Goal: Task Accomplishment & Management: Use online tool/utility

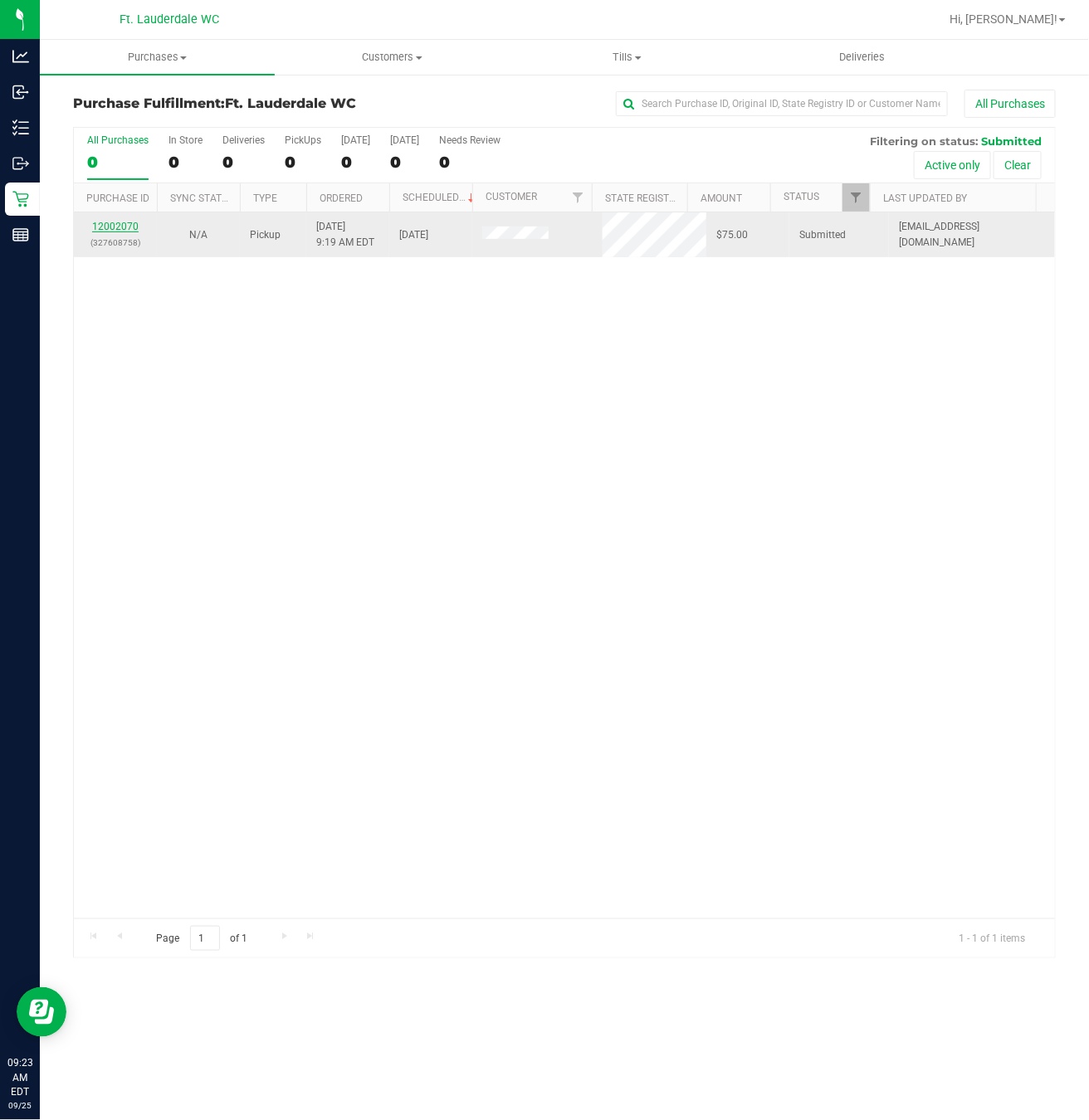
click at [122, 225] on link "12002070" at bounding box center [115, 226] width 47 height 12
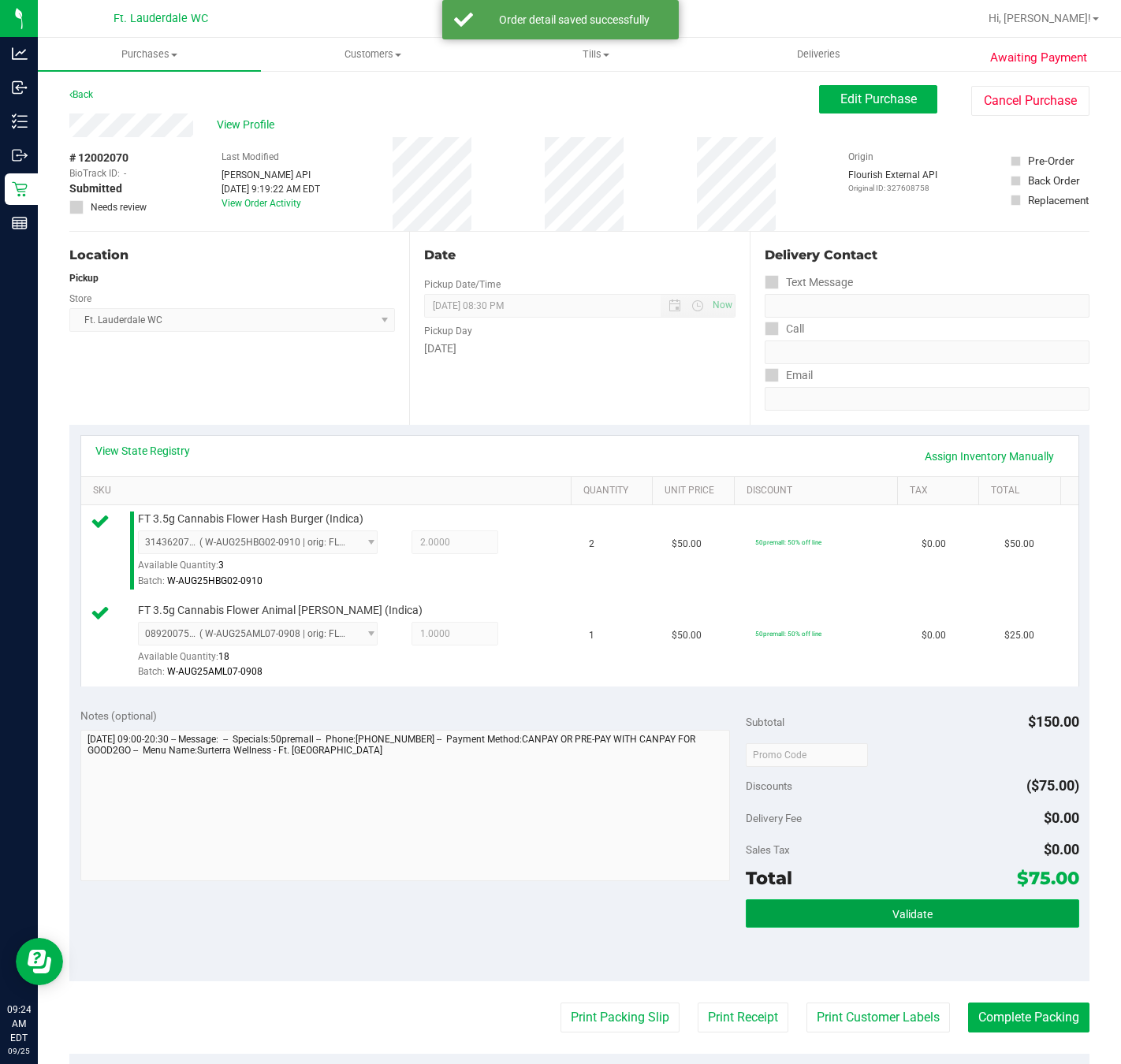
click at [940, 926] on button "Validate" at bounding box center [912, 914] width 333 height 29
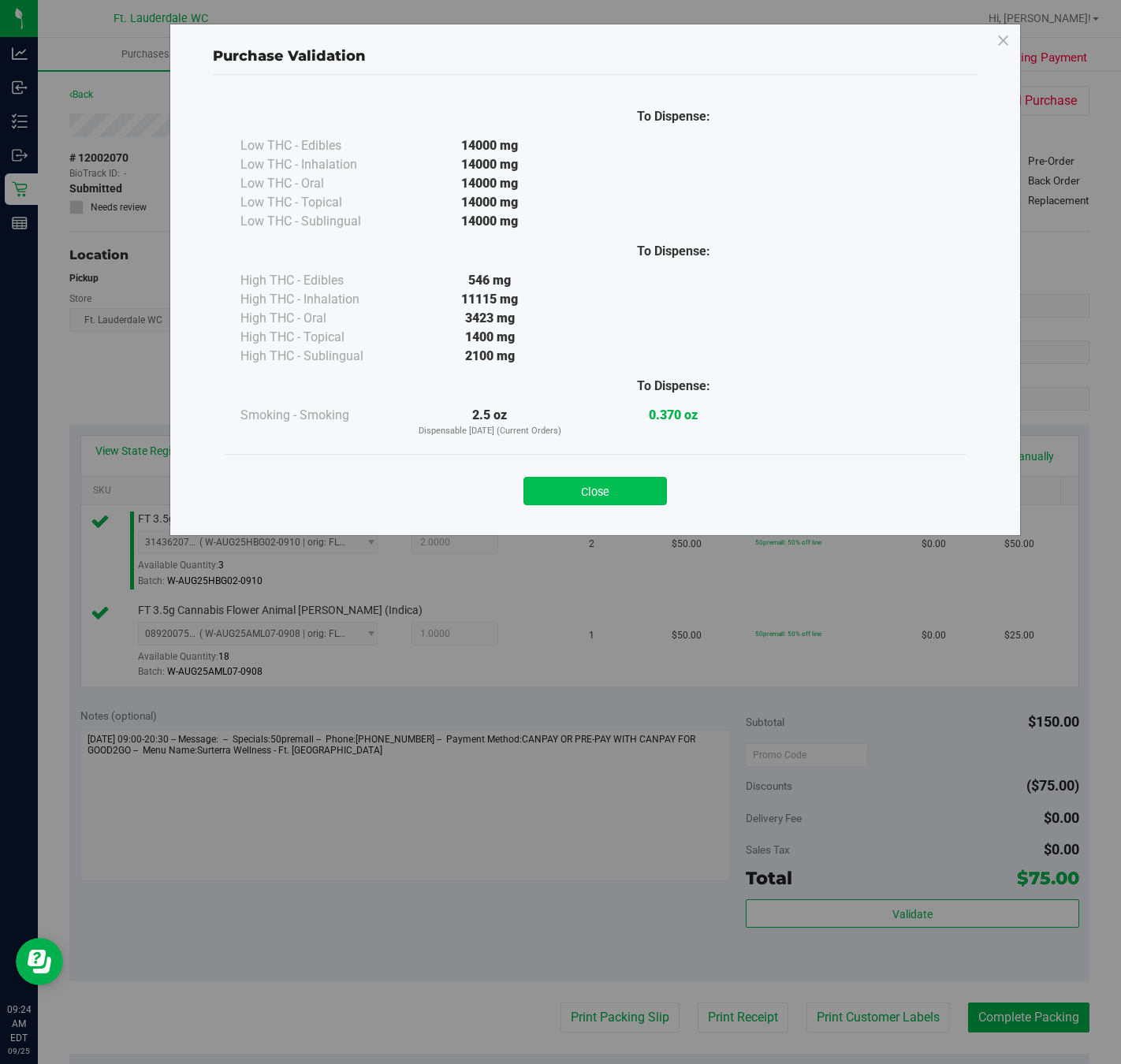
click at [612, 494] on button "Close" at bounding box center [595, 491] width 143 height 29
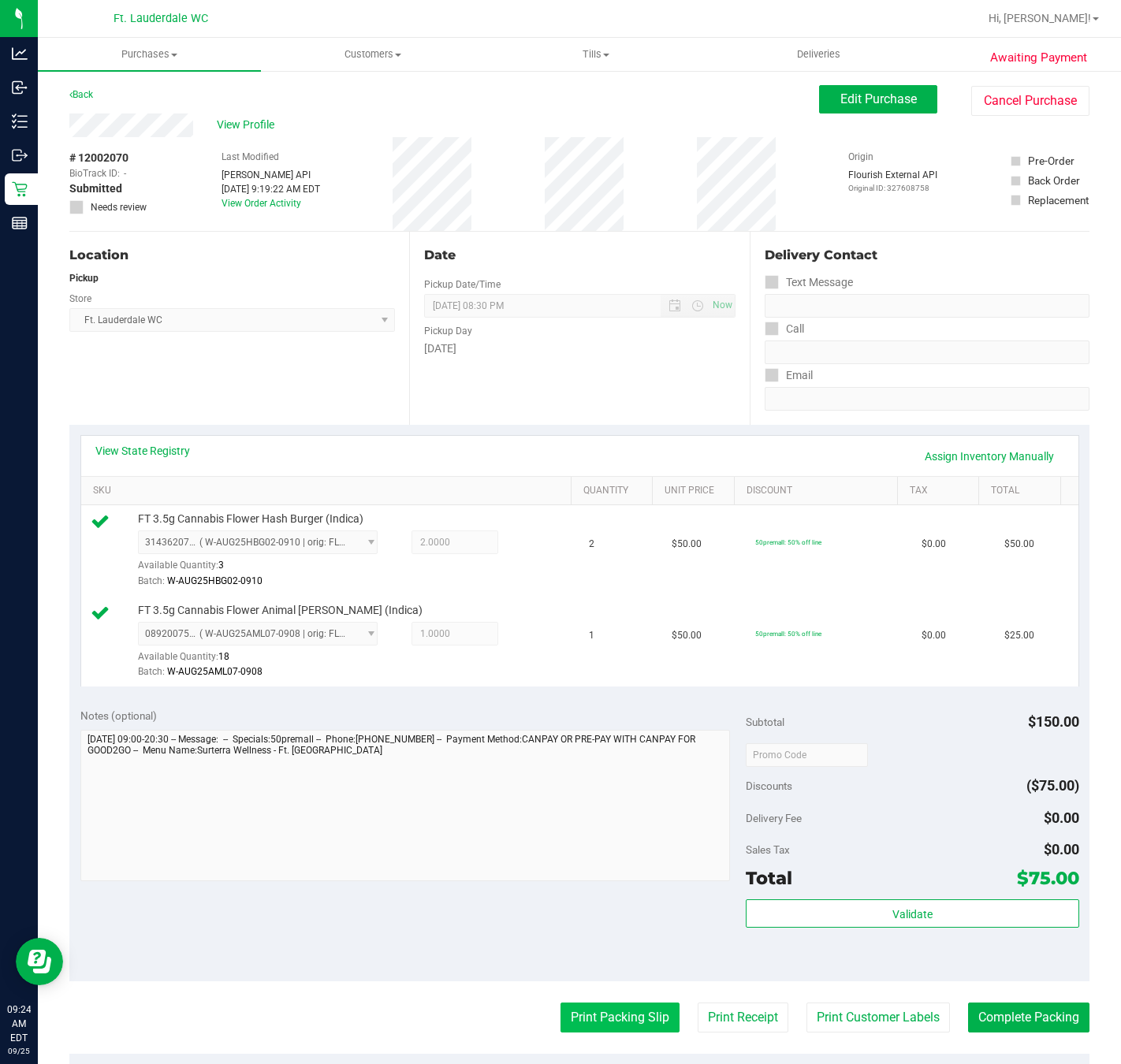
click at [606, 1024] on button "Print Packing Slip" at bounding box center [619, 1017] width 119 height 30
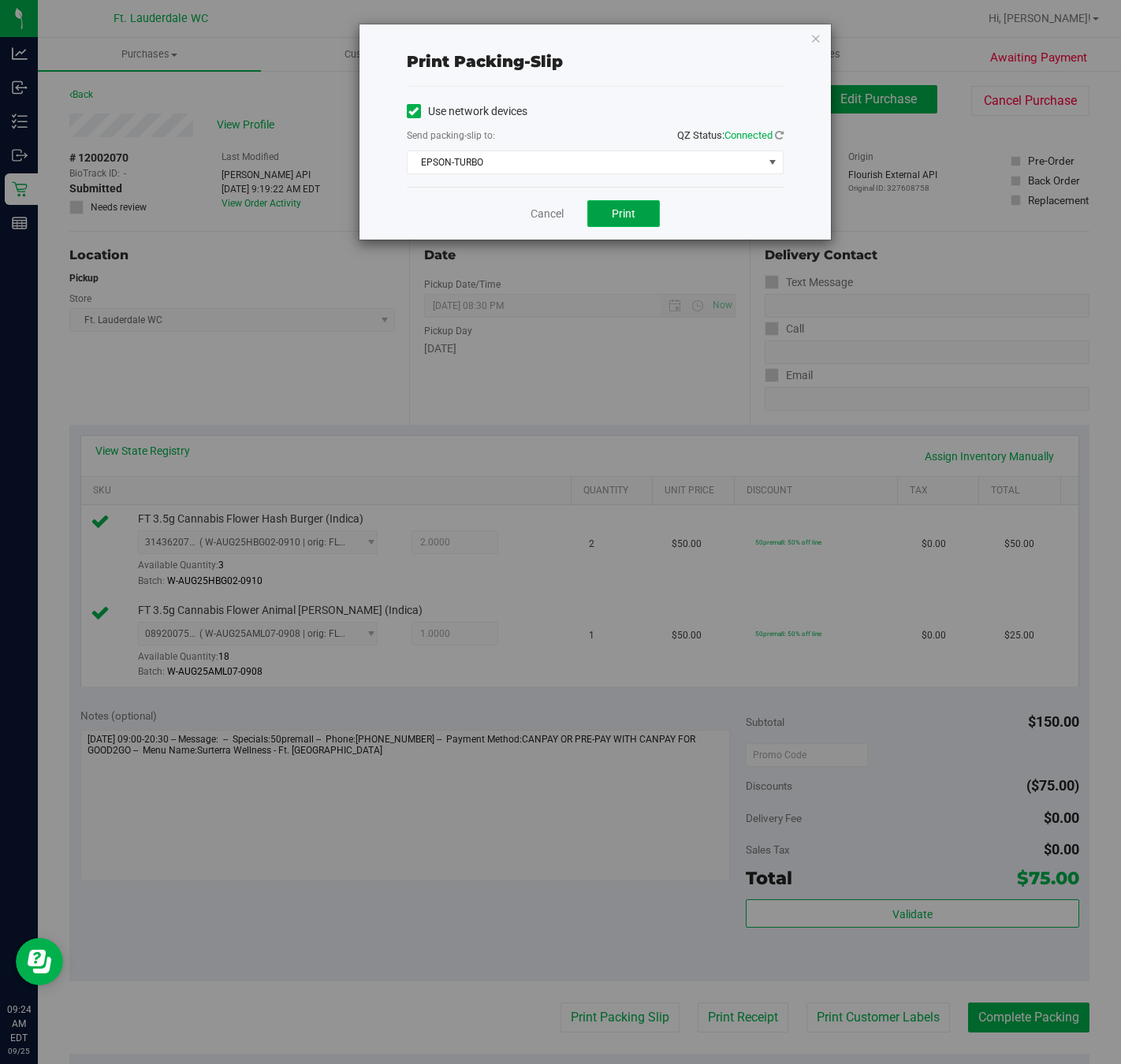
click at [645, 216] on button "Print" at bounding box center [623, 214] width 72 height 27
click at [547, 222] on link "Cancel" at bounding box center [547, 214] width 33 height 17
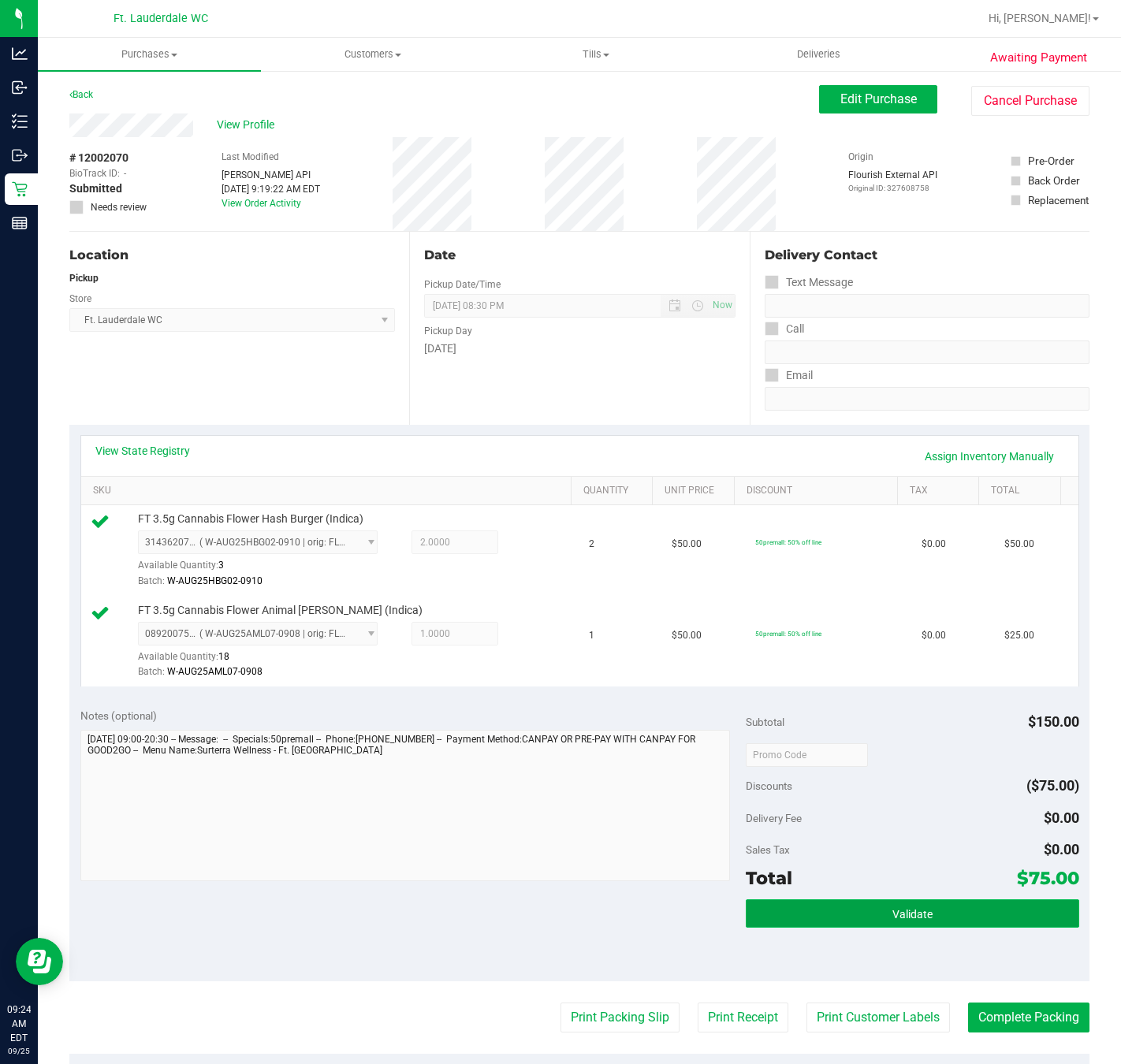
click at [926, 928] on button "Validate" at bounding box center [912, 914] width 333 height 29
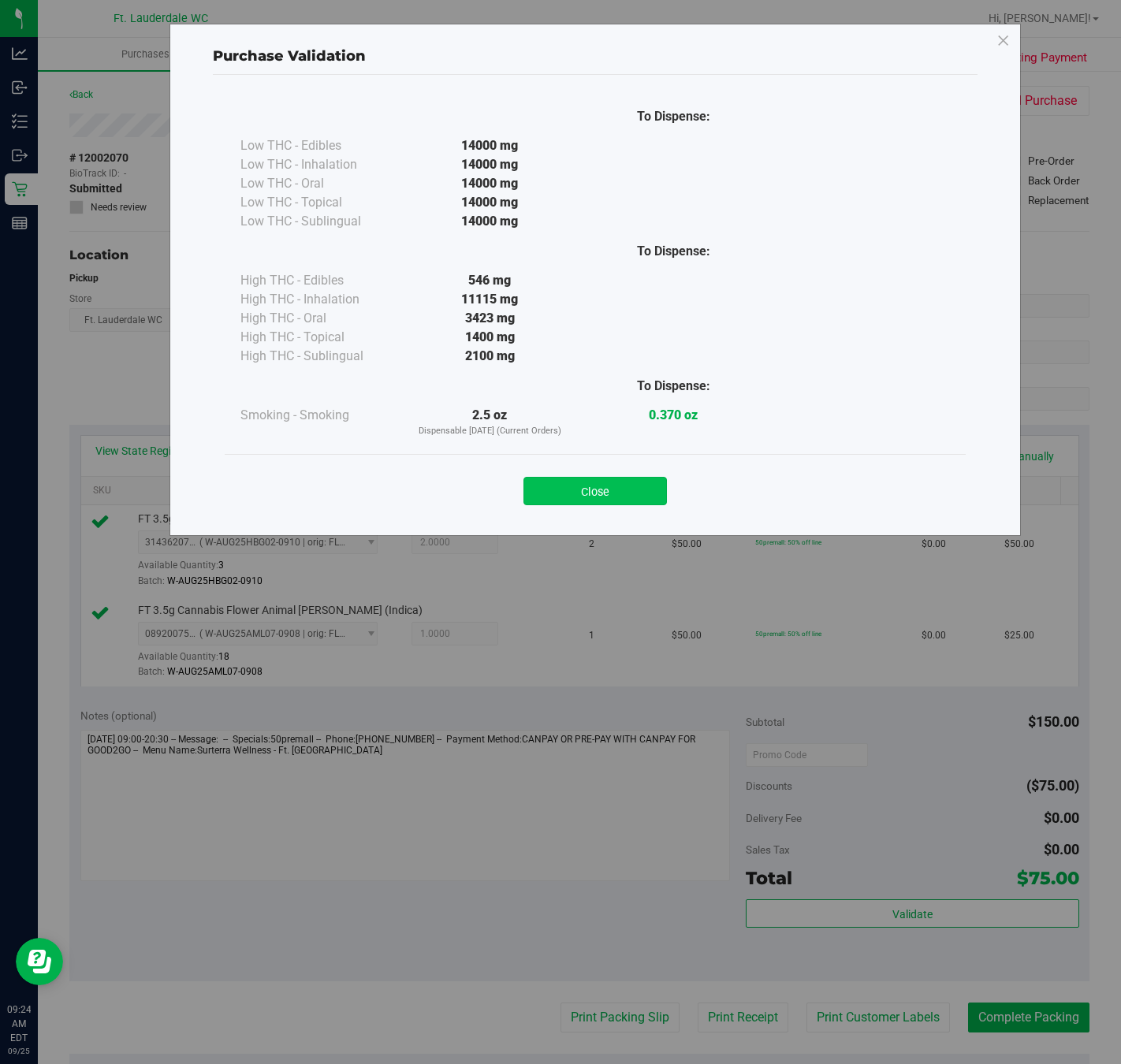
click at [602, 492] on button "Close" at bounding box center [595, 491] width 143 height 29
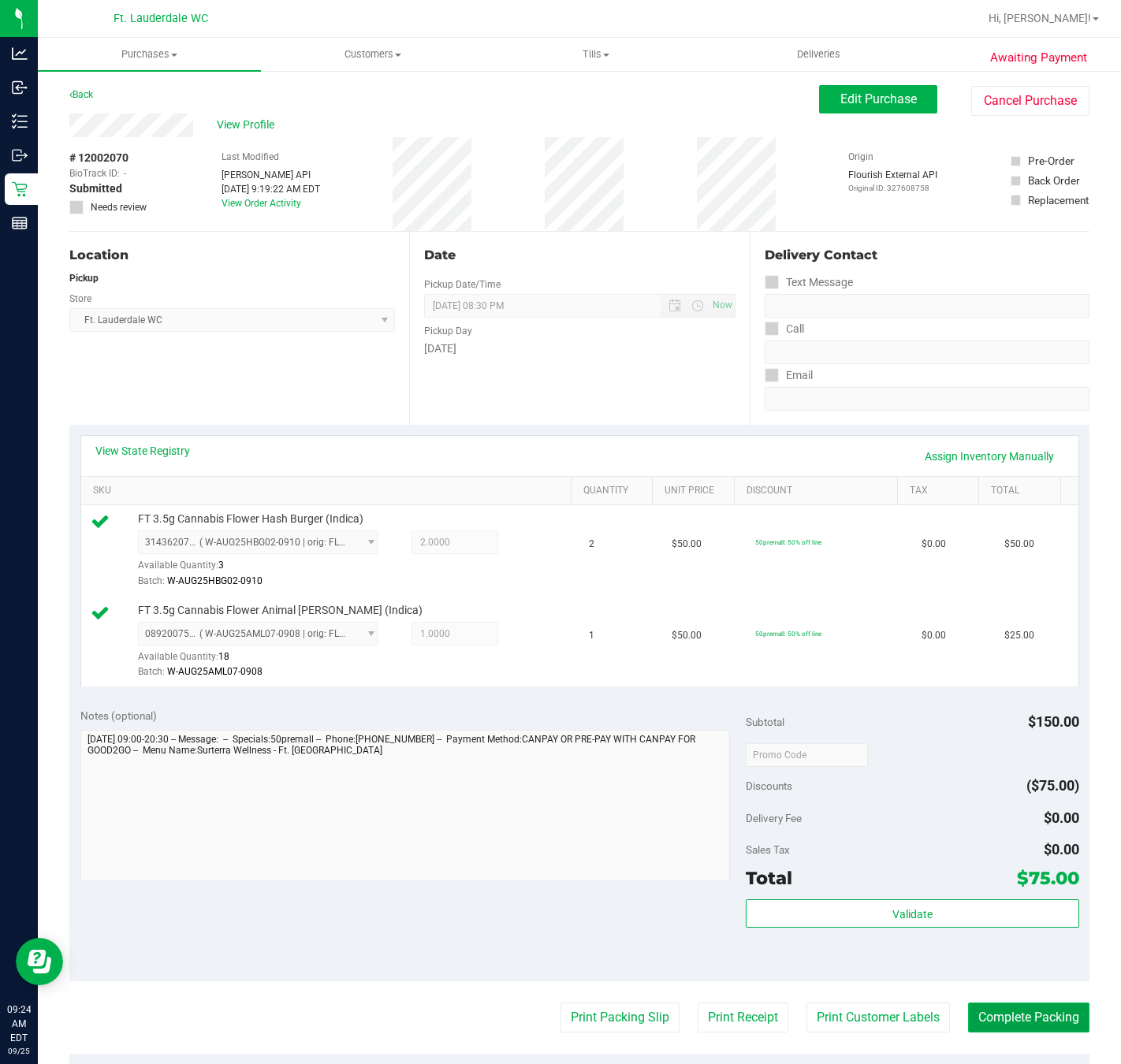
click at [1015, 1032] on button "Complete Packing" at bounding box center [1029, 1017] width 122 height 30
